Goal: Information Seeking & Learning: Learn about a topic

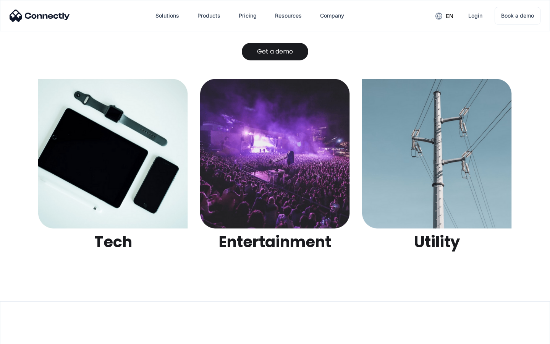
scroll to position [2411, 0]
